Goal: Task Accomplishment & Management: Manage account settings

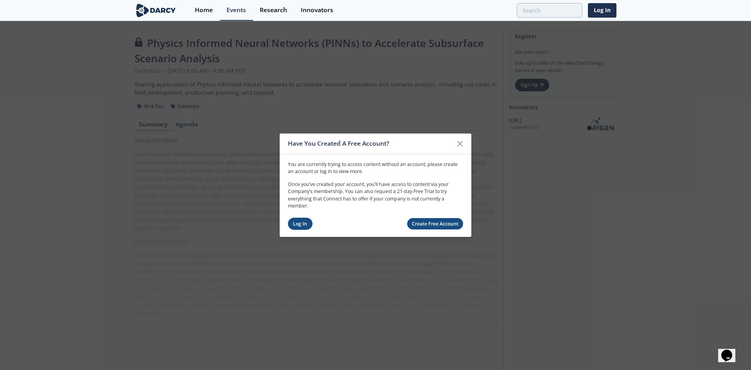
click at [300, 224] on link "Log In" at bounding box center [300, 223] width 25 height 12
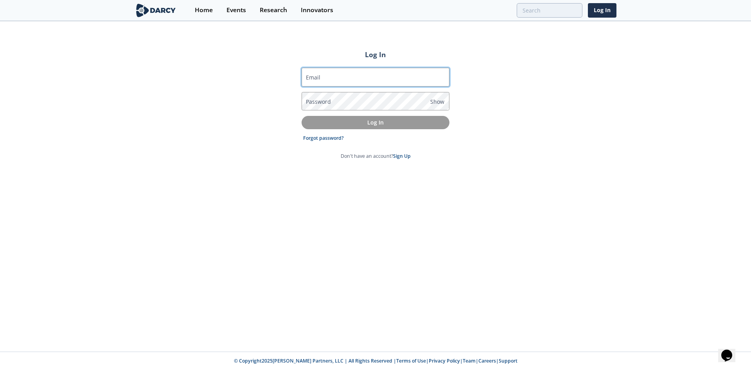
click at [356, 77] on input "Email" at bounding box center [376, 77] width 148 height 19
type input "[PERSON_NAME][EMAIL_ADDRESS][DOMAIN_NAME]"
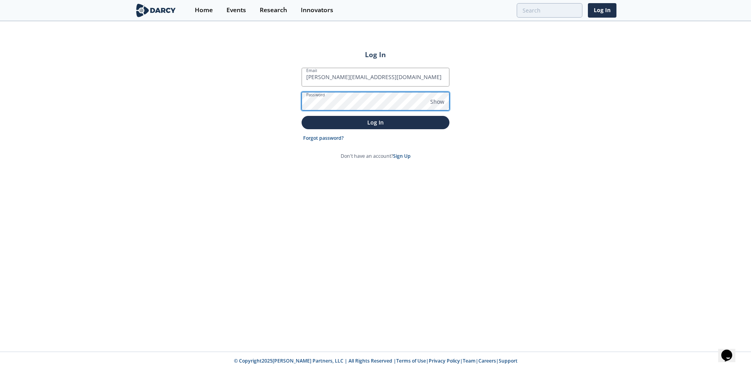
click at [302, 116] on button "Log In" at bounding box center [376, 122] width 148 height 13
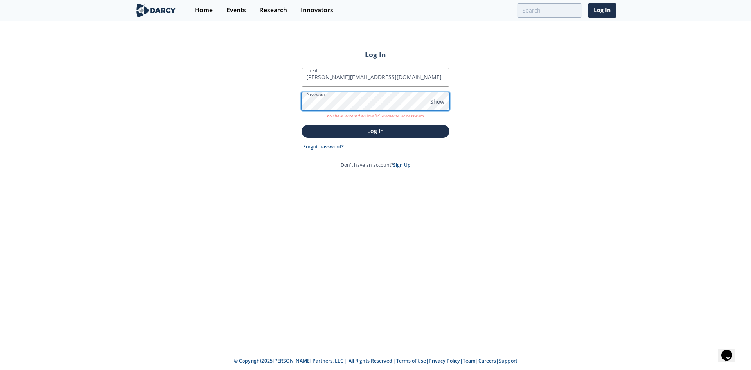
click at [302, 125] on button "Log In" at bounding box center [376, 131] width 148 height 13
click at [291, 98] on div "Log In Email [PERSON_NAME][EMAIL_ADDRESS][DOMAIN_NAME] Password Show You have e…" at bounding box center [375, 186] width 751 height 329
click at [312, 145] on link "Forgot password?" at bounding box center [323, 146] width 41 height 7
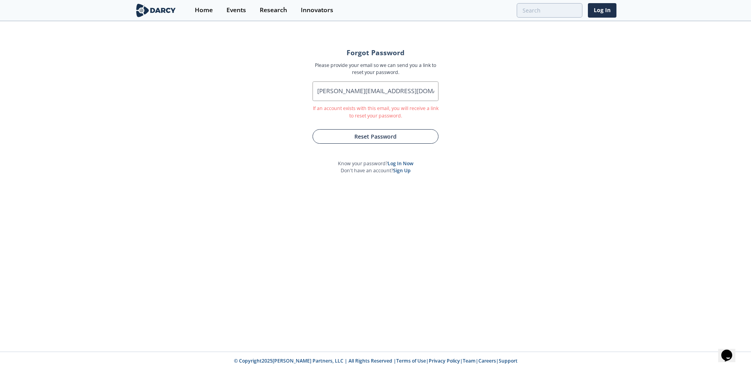
click at [372, 136] on button "Reset Password" at bounding box center [375, 136] width 126 height 14
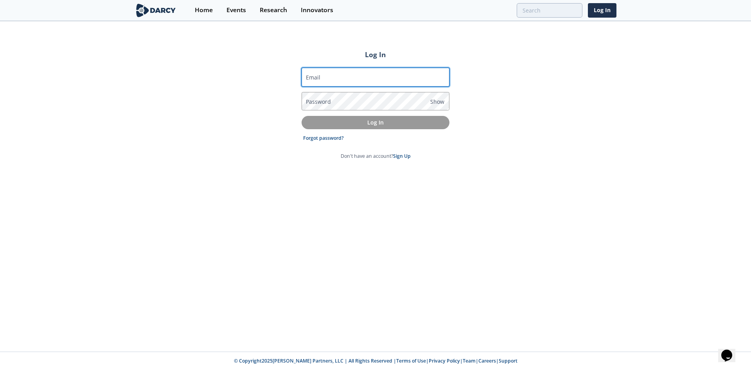
click at [347, 73] on input "Email" at bounding box center [376, 77] width 148 height 19
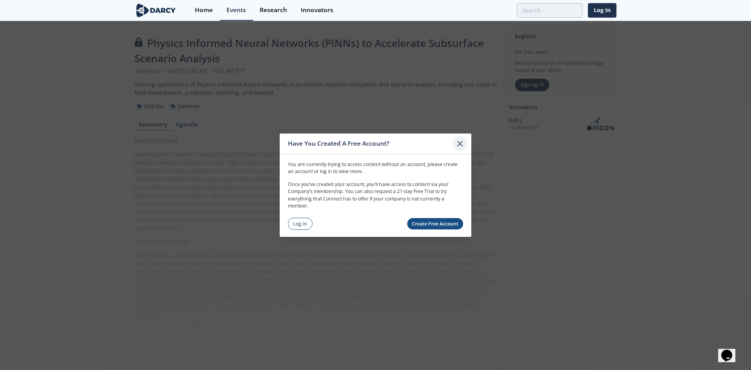
click at [459, 142] on icon at bounding box center [459, 142] width 9 height 9
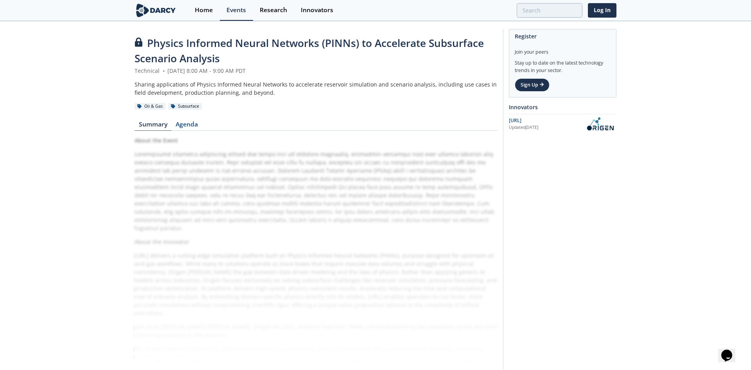
click at [319, 218] on div "About the Event About the Innovator Origen.ai delivers a cutting-edge simulatio…" at bounding box center [316, 248] width 363 height 224
